Goal: Find specific page/section: Find specific page/section

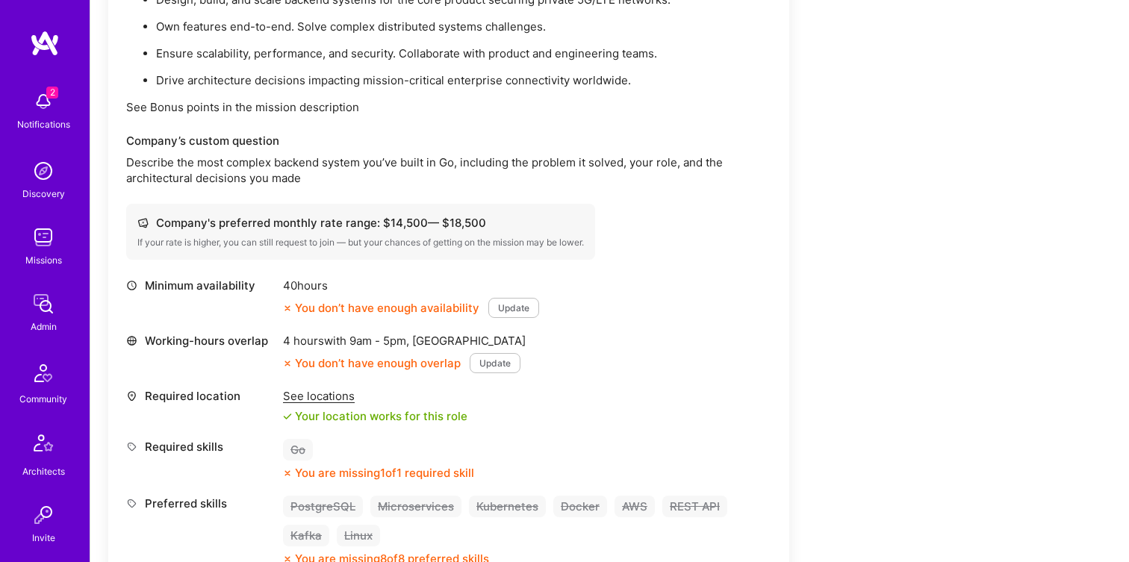
scroll to position [581, 0]
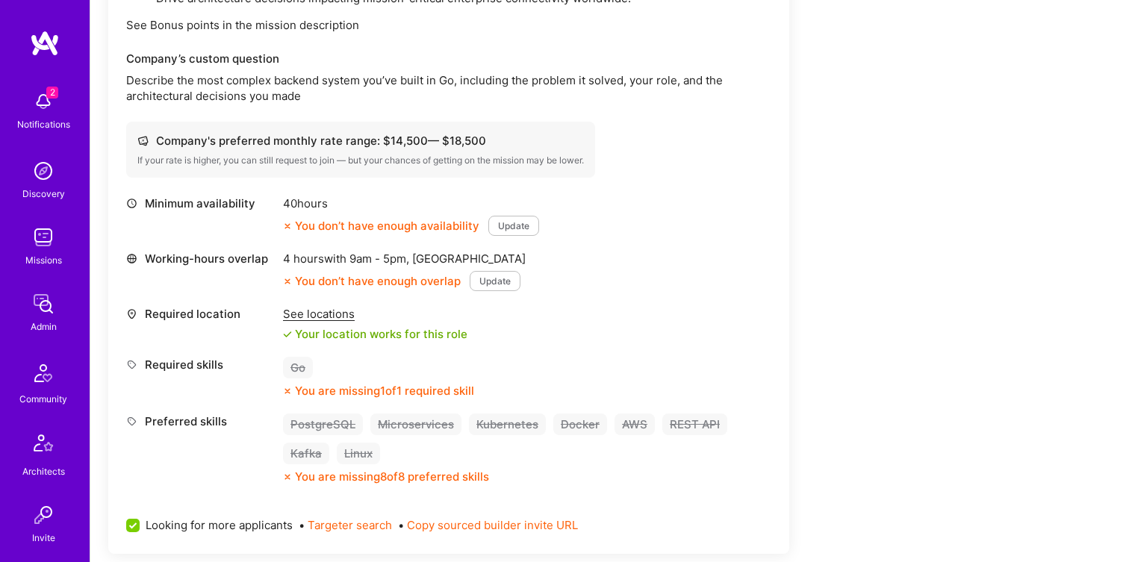
click at [319, 319] on div "See locations" at bounding box center [375, 314] width 184 height 16
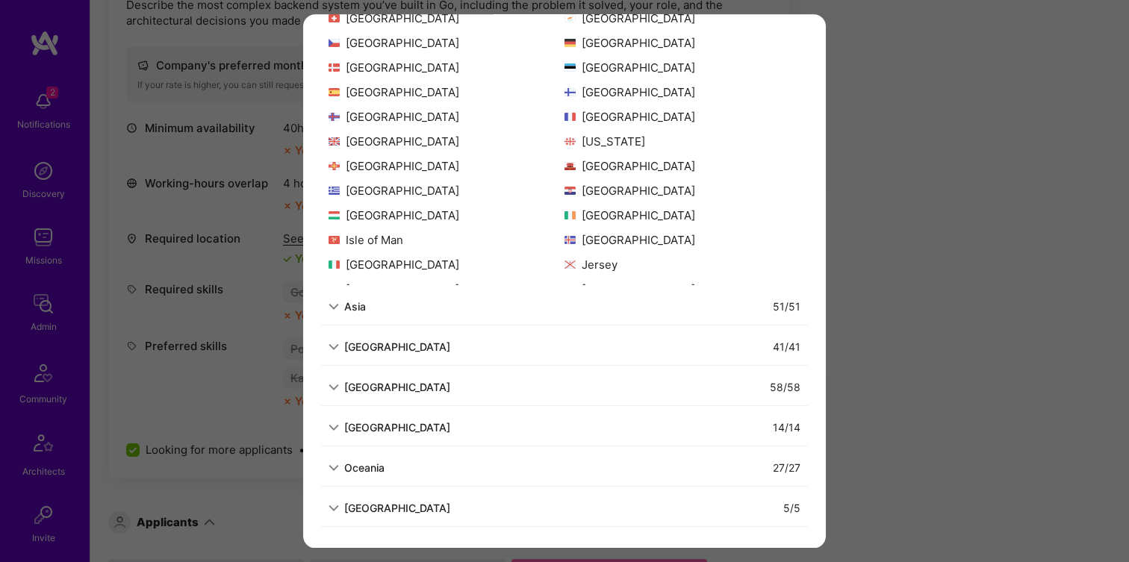
scroll to position [676, 0]
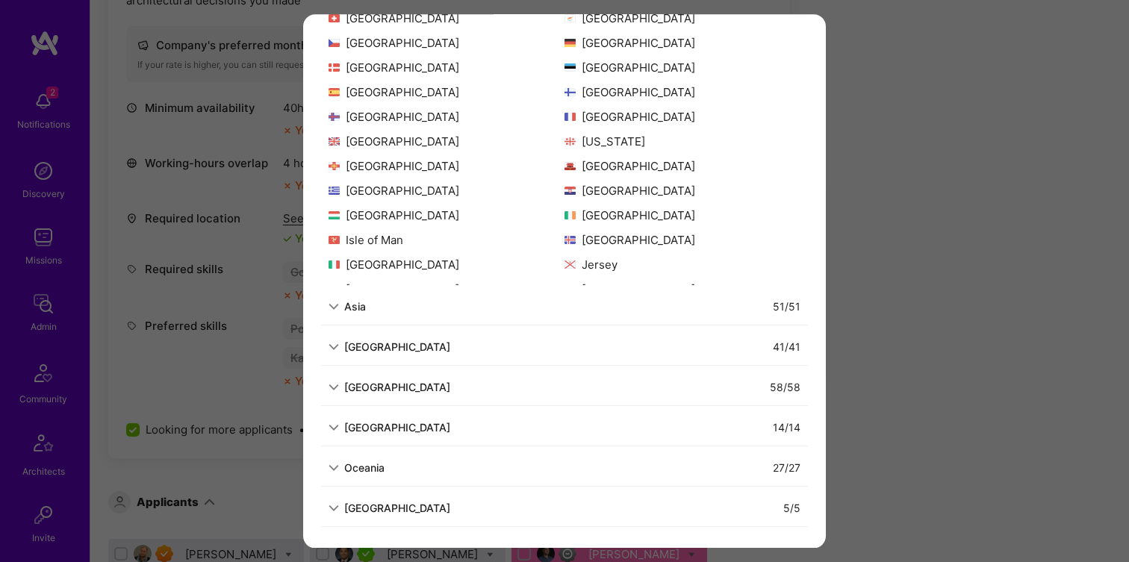
click at [362, 308] on div "Asia" at bounding box center [355, 307] width 22 height 16
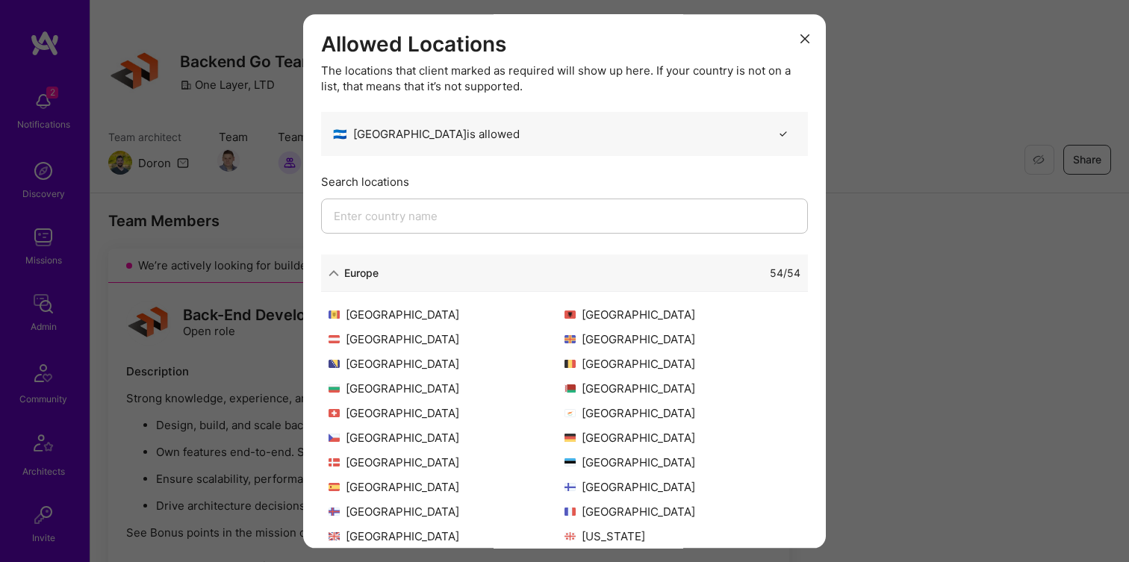
scroll to position [0, 0]
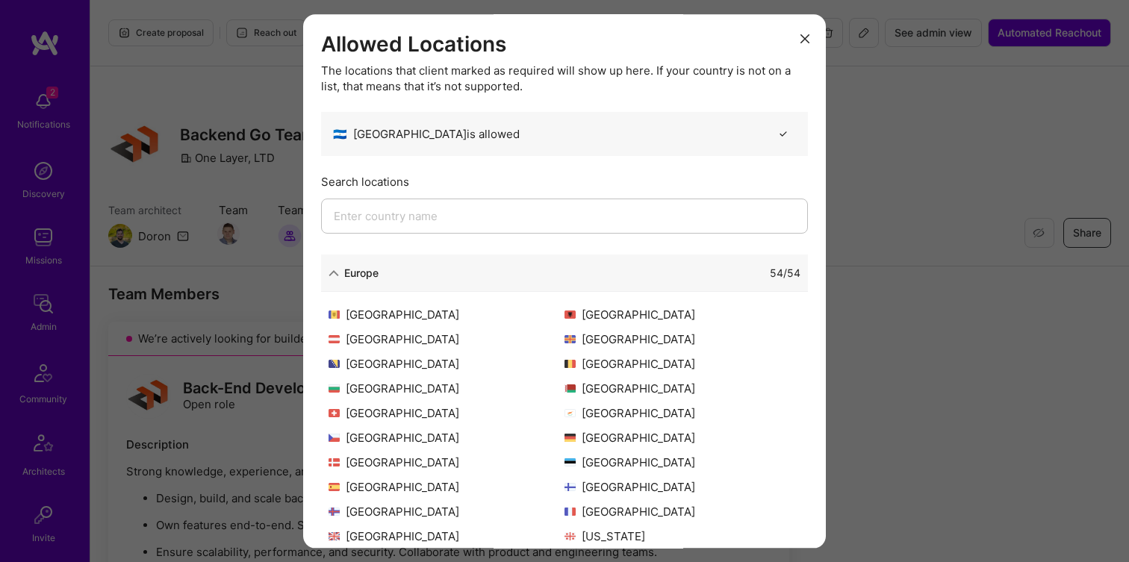
click at [163, 294] on div "Allowed Locations The locations that client marked as required will show up her…" at bounding box center [564, 281] width 1129 height 562
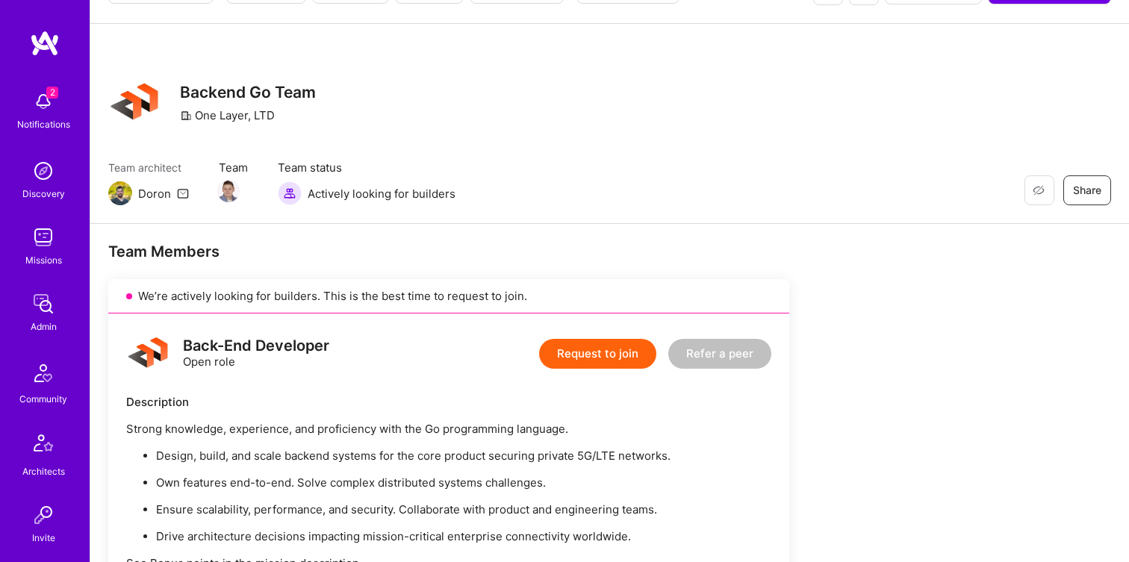
scroll to position [102, 0]
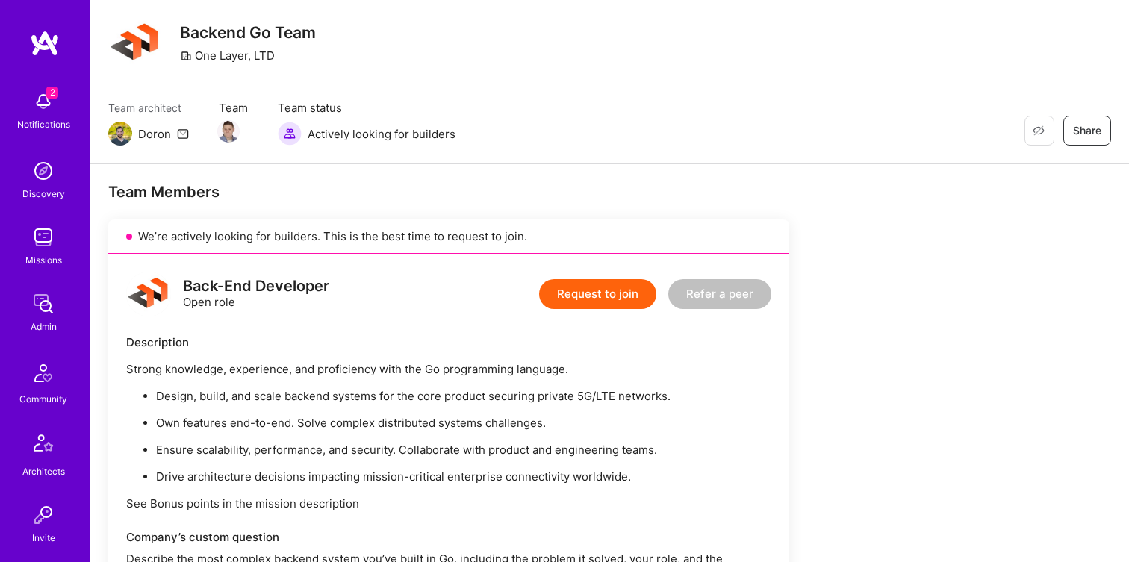
click at [283, 298] on div "Back-End Developer Open role" at bounding box center [256, 293] width 146 height 31
click at [273, 284] on div "Back-End Developer" at bounding box center [256, 286] width 146 height 16
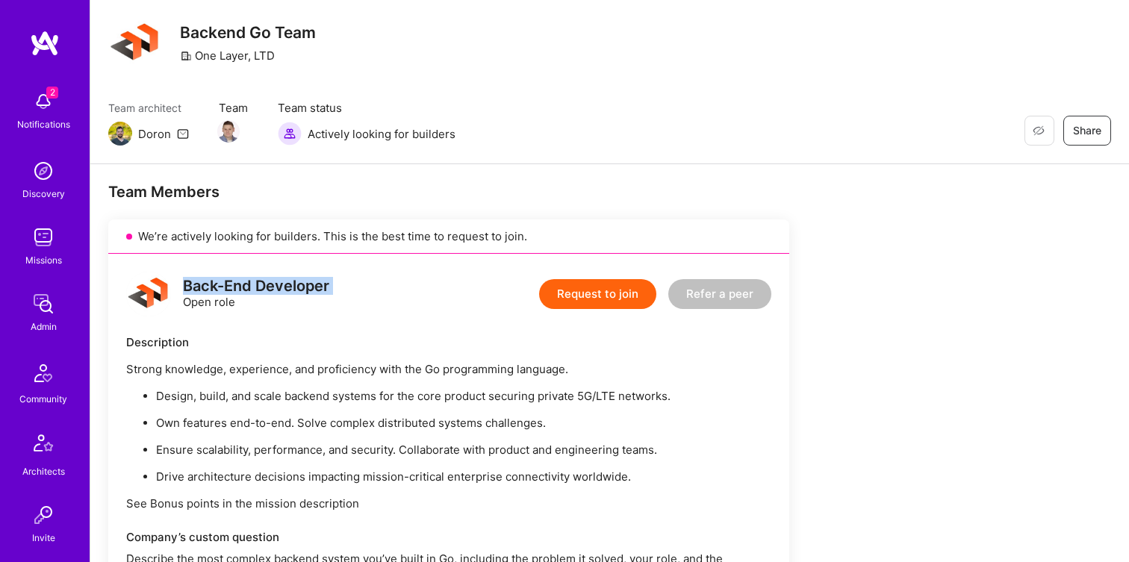
click at [273, 284] on div "Back-End Developer" at bounding box center [256, 286] width 146 height 16
copy div "Back-End Developer"
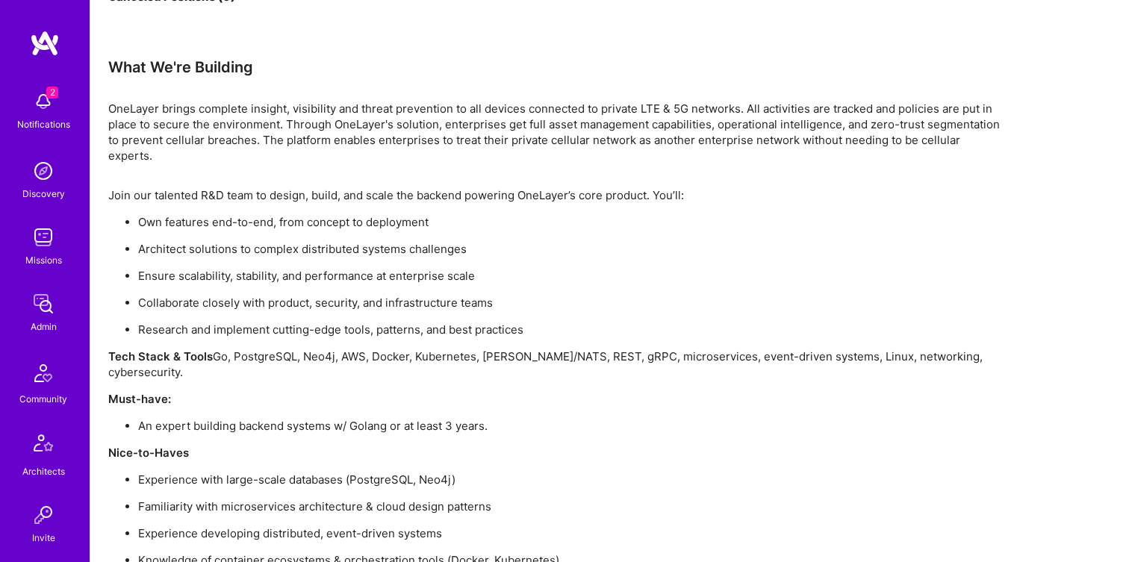
scroll to position [2559, 0]
